Goal: Navigation & Orientation: Find specific page/section

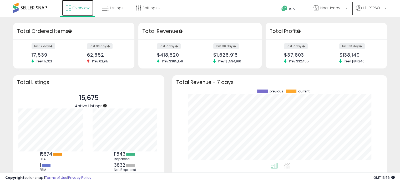
click at [77, 8] on span "Overview" at bounding box center [80, 7] width 17 height 5
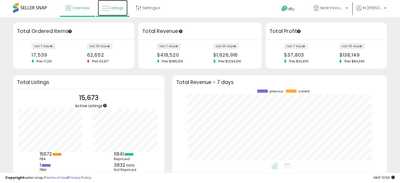
click at [110, 9] on span "Listings" at bounding box center [117, 7] width 14 height 5
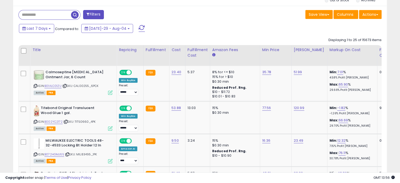
scroll to position [108, 216]
